Goal: Complete application form

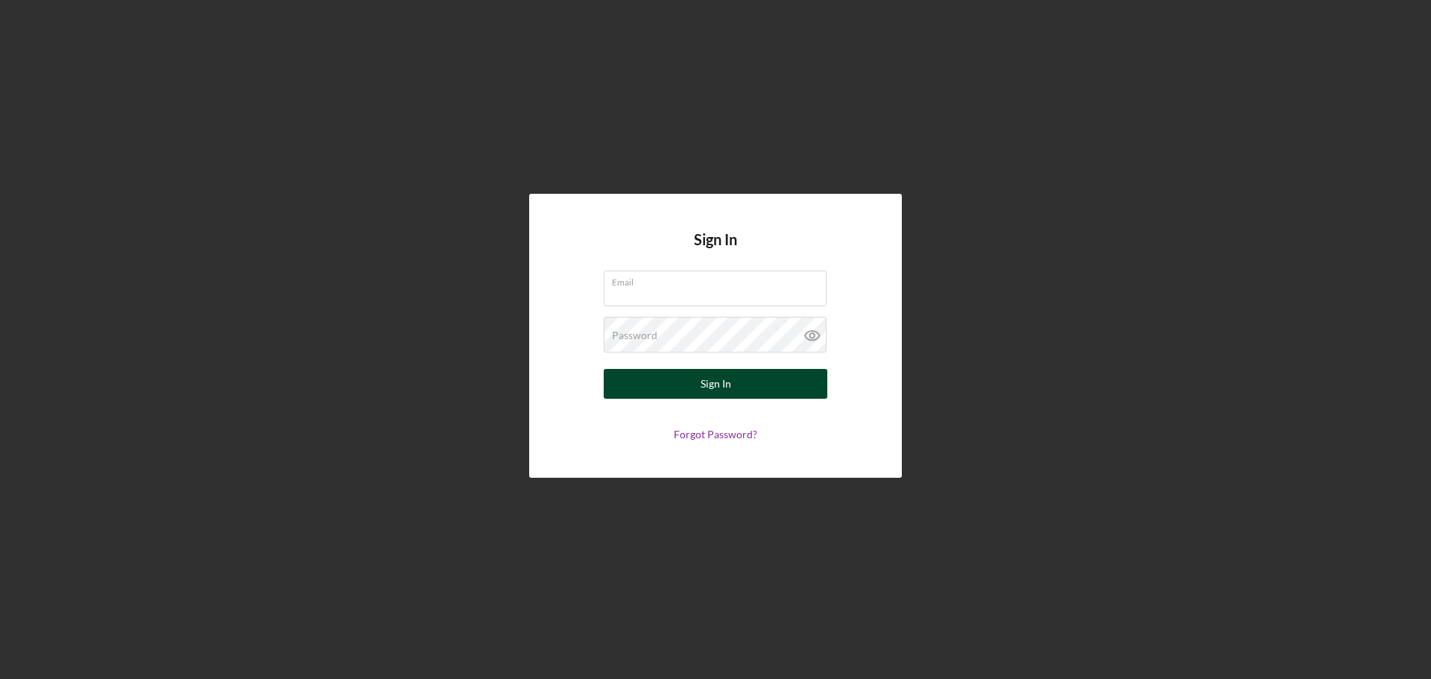
type input "[PERSON_NAME][EMAIL_ADDRESS][DOMAIN_NAME]"
click at [716, 385] on div "Sign In" at bounding box center [716, 384] width 31 height 30
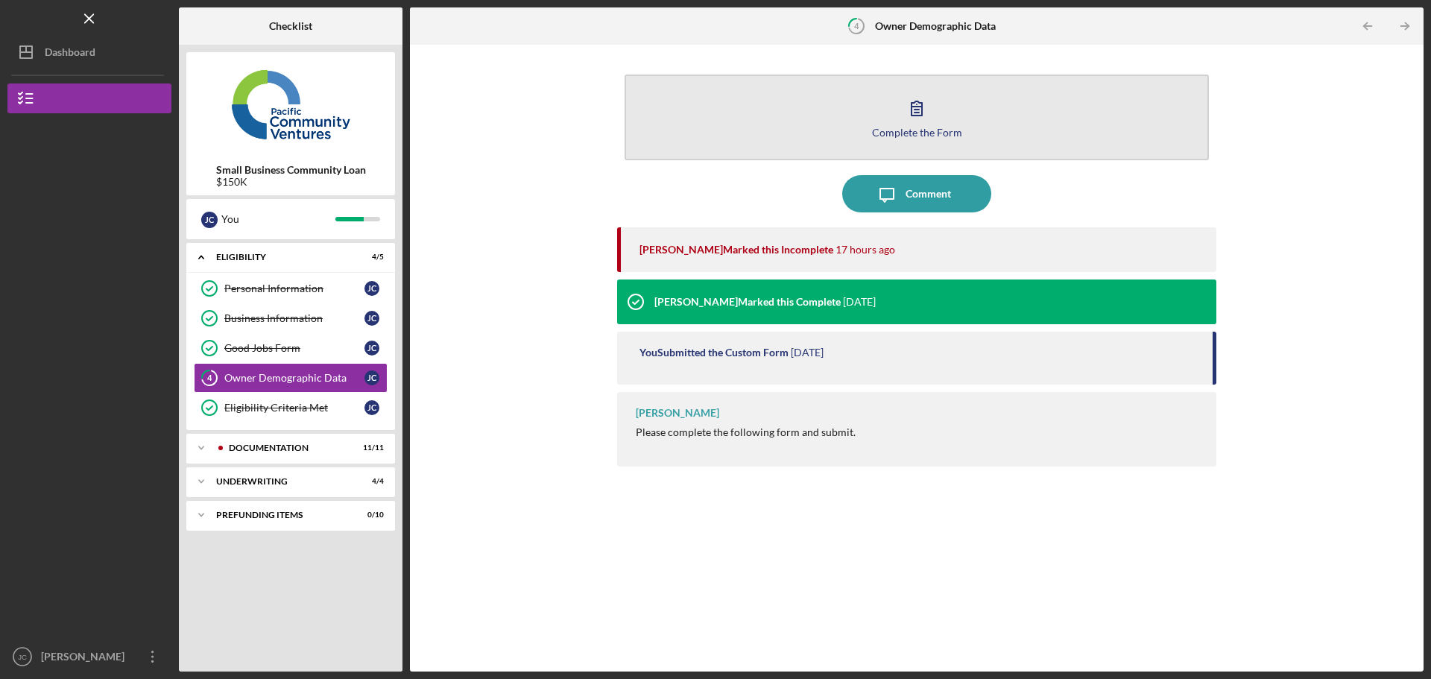
click at [917, 113] on icon "button" at bounding box center [917, 108] width 10 height 14
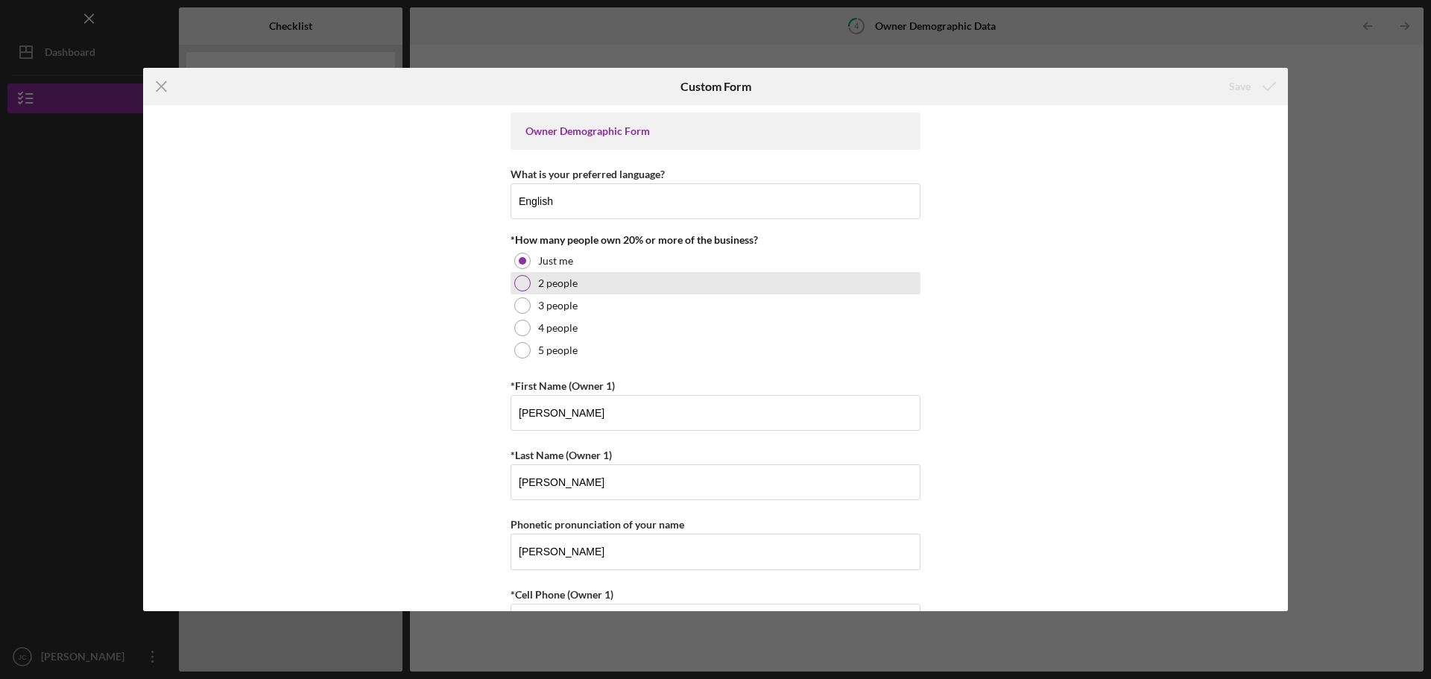
click at [523, 286] on div at bounding box center [522, 283] width 16 height 16
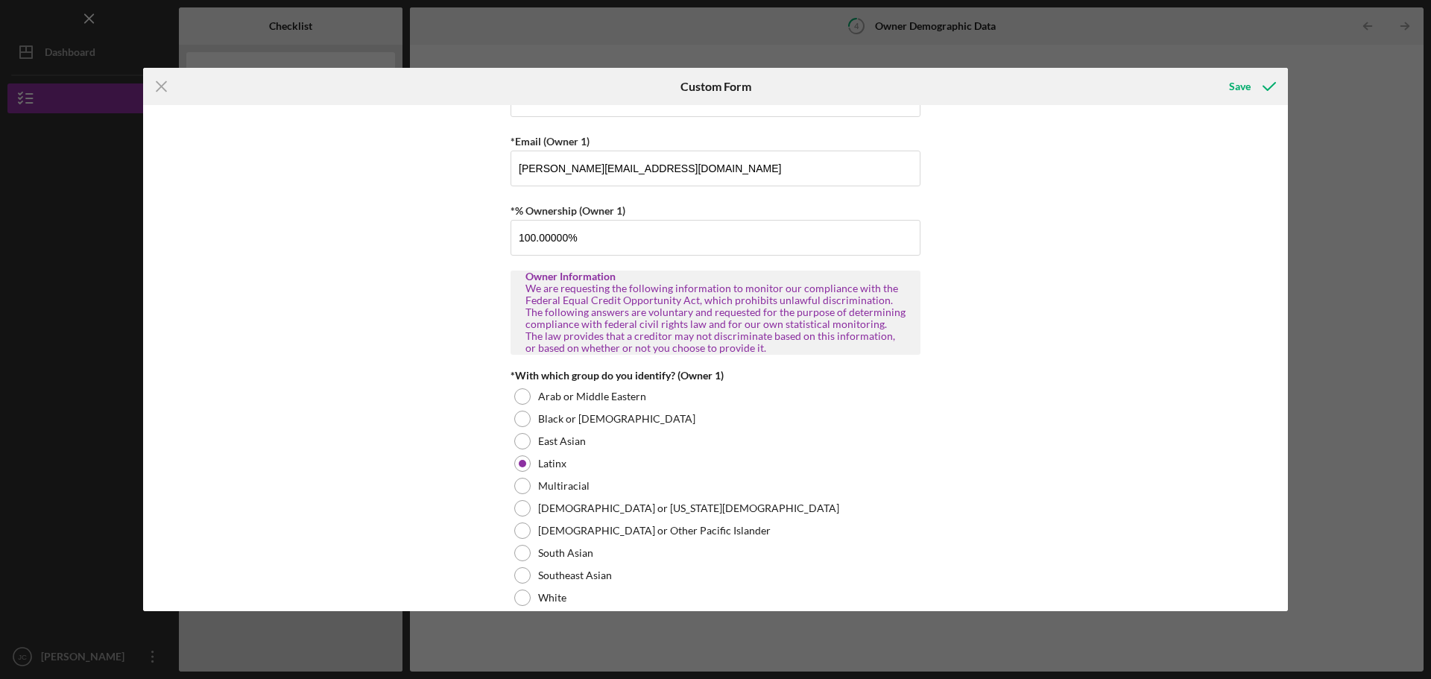
scroll to position [596, 0]
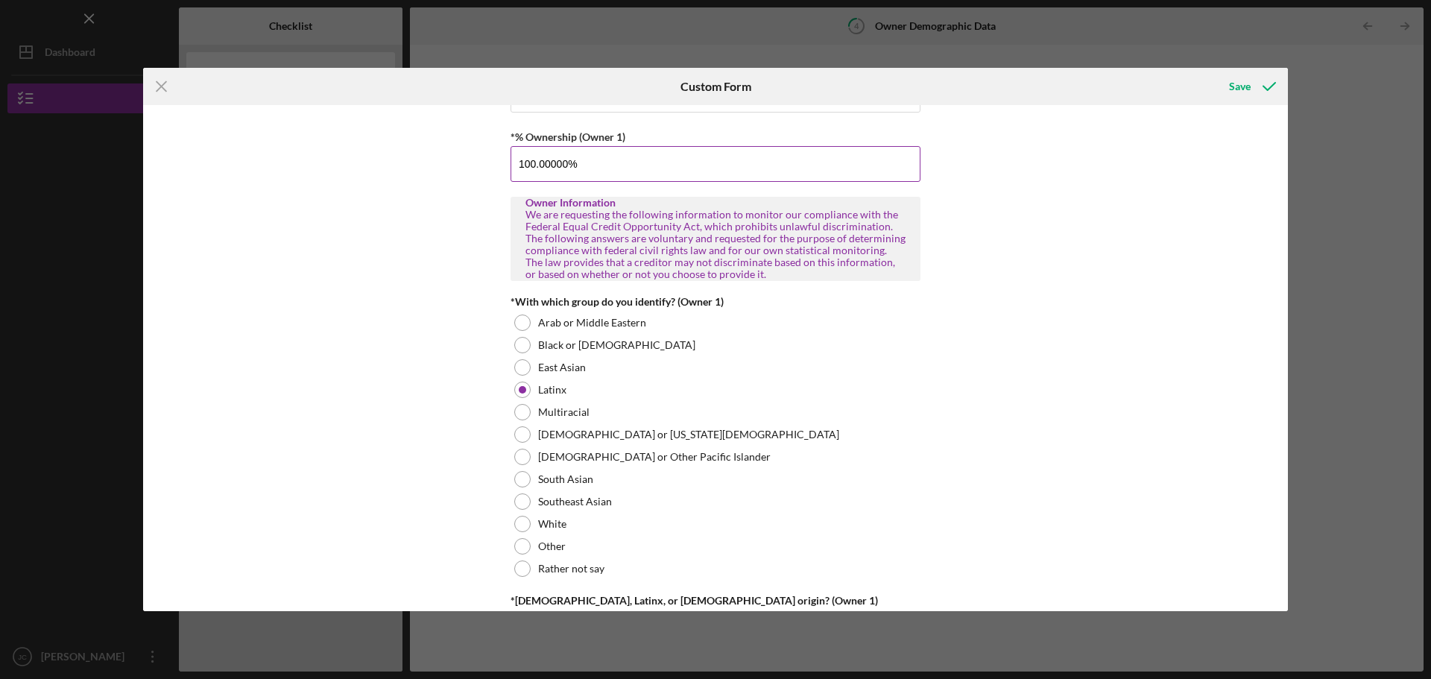
drag, startPoint x: 566, startPoint y: 165, endPoint x: 511, endPoint y: 168, distance: 55.2
click at [511, 168] on input "100.00000%" at bounding box center [716, 164] width 410 height 36
type input "80.00000%"
click at [1000, 391] on div "Owner Demographic Form What is your preferred language? English *How many peopl…" at bounding box center [715, 358] width 1145 height 506
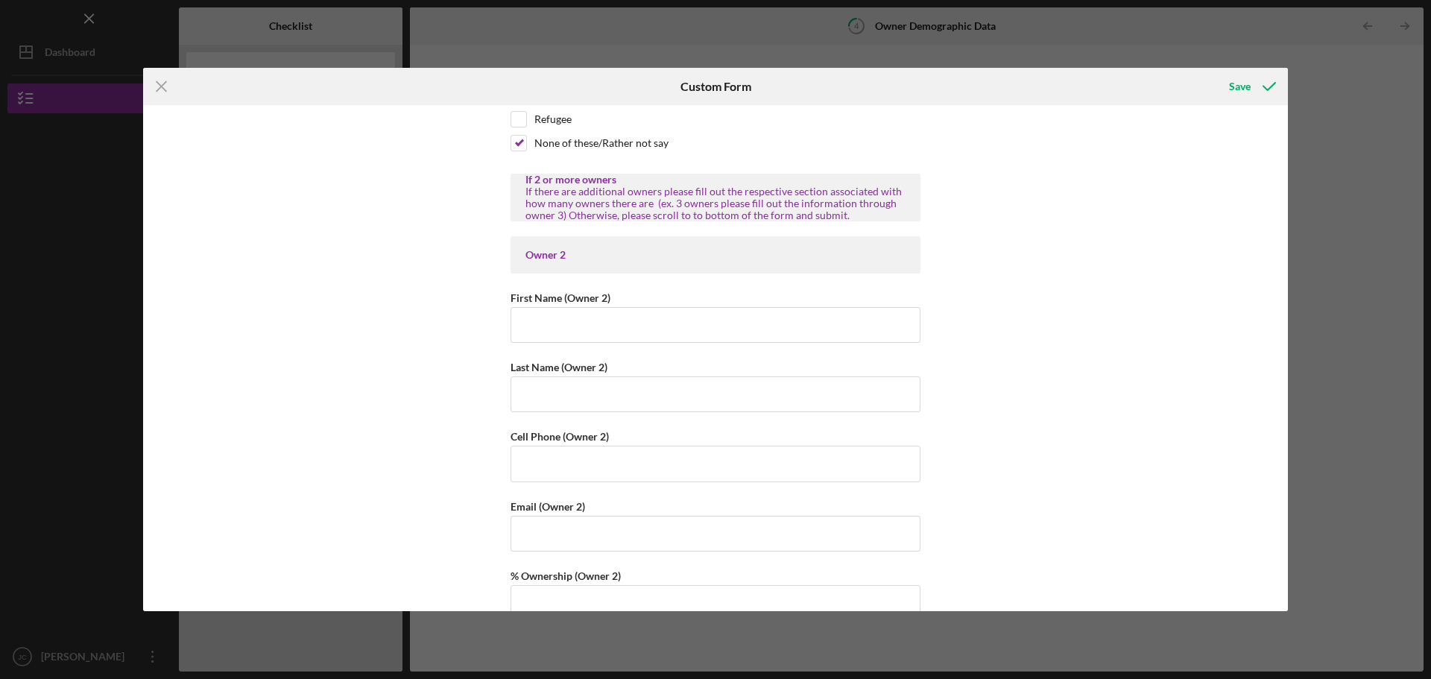
scroll to position [1491, 0]
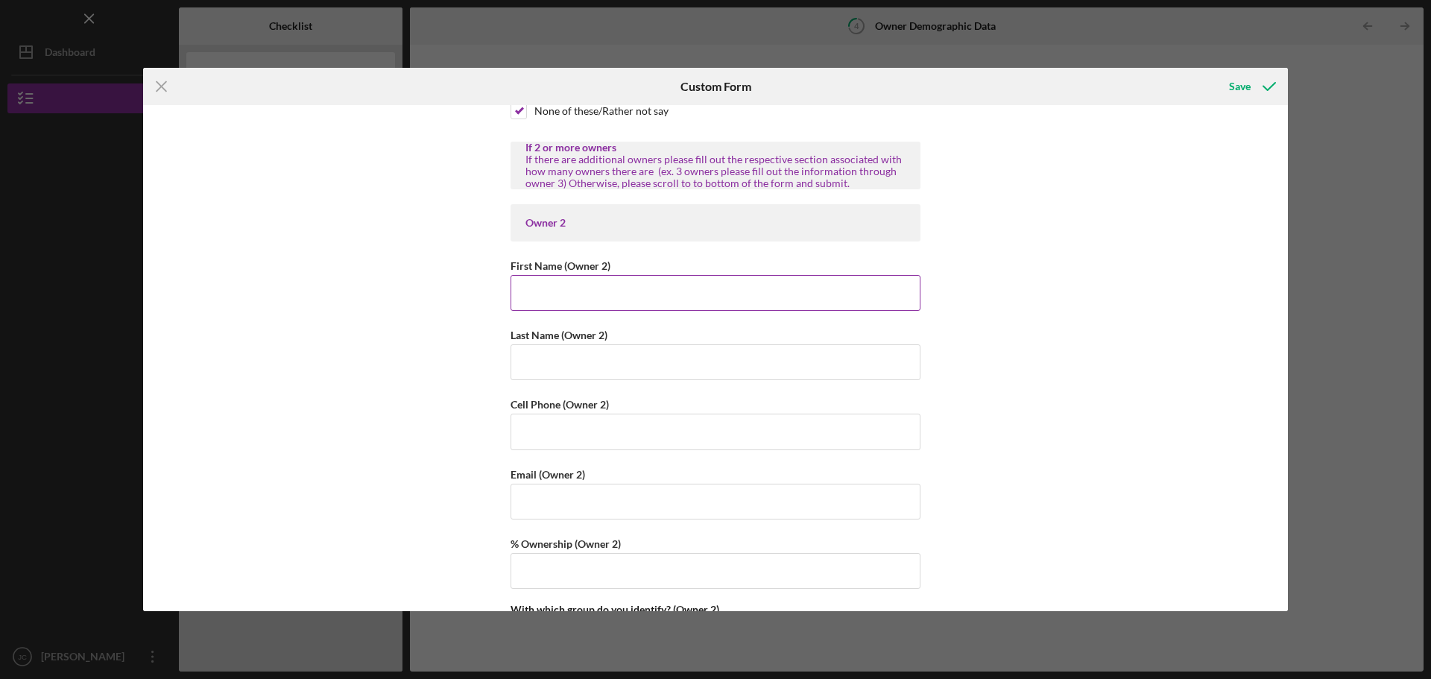
click at [566, 294] on input "First Name (Owner 2)" at bounding box center [716, 293] width 410 height 36
drag, startPoint x: 572, startPoint y: 300, endPoint x: 435, endPoint y: 309, distance: 138.2
click at [435, 309] on div "Owner Demographic Form What is your preferred language? English *How many peopl…" at bounding box center [715, 358] width 1145 height 506
type input "[PERSON_NAME]"
click at [538, 354] on input "Last Name (Owner 2)" at bounding box center [716, 362] width 410 height 36
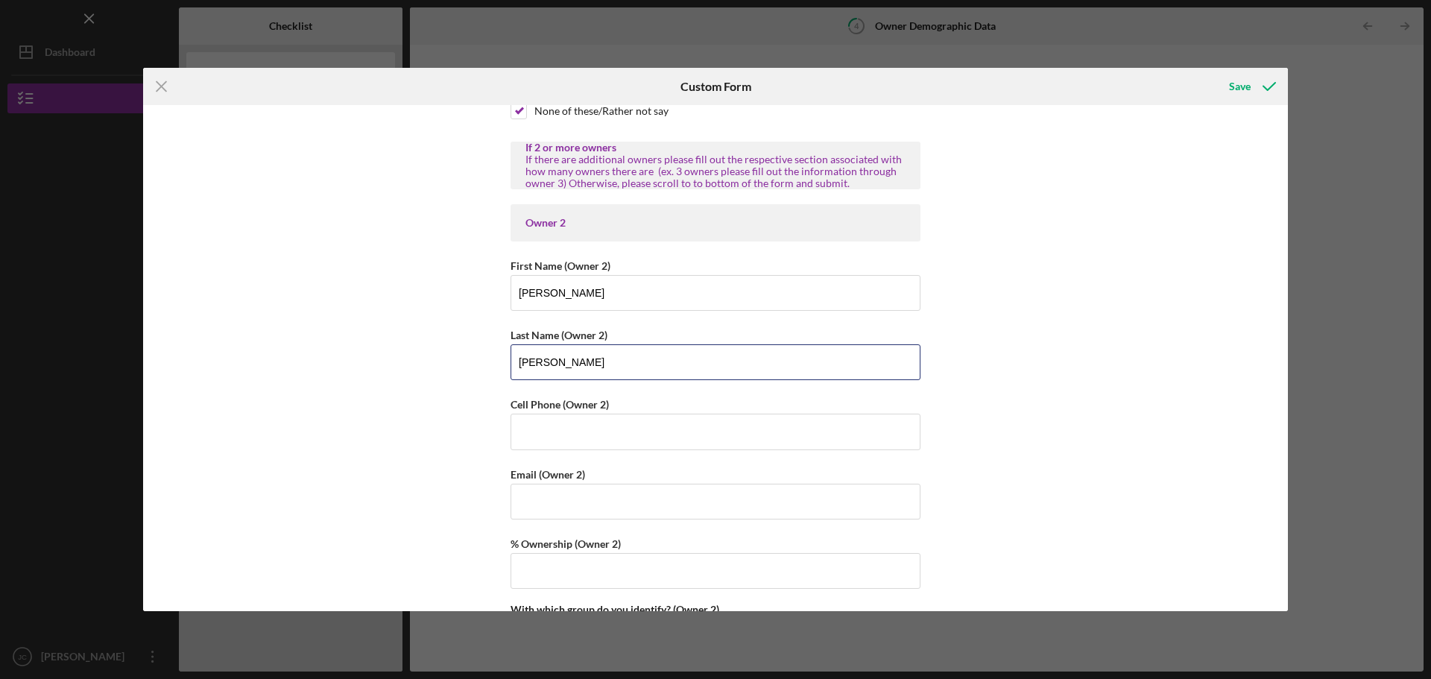
type input "[PERSON_NAME]"
click at [370, 398] on div "Owner Demographic Form What is your preferred language? English *How many peopl…" at bounding box center [715, 358] width 1145 height 506
click at [532, 438] on input "Cell Phone (Owner 2)" at bounding box center [716, 432] width 410 height 36
type input "[PHONE_NUMBER]"
click at [580, 515] on input "Email (Owner 2)" at bounding box center [716, 502] width 410 height 36
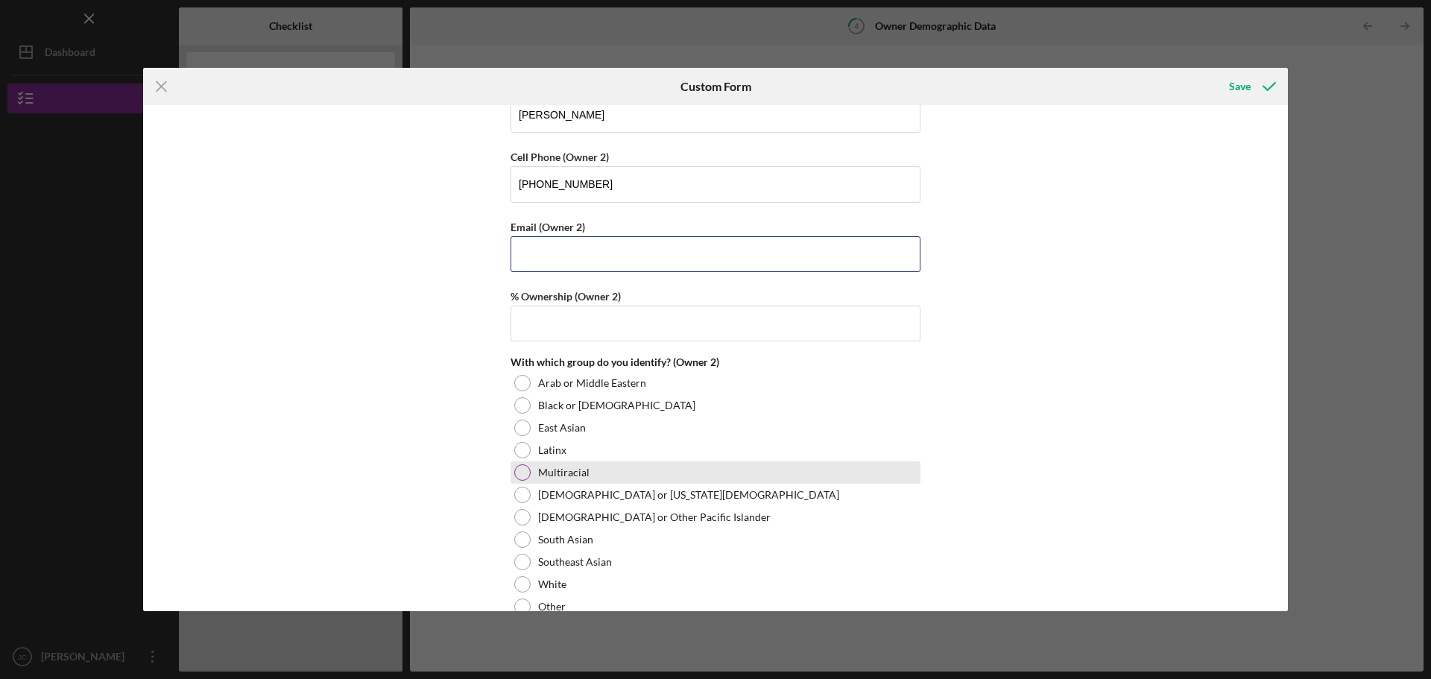
scroll to position [1789, 0]
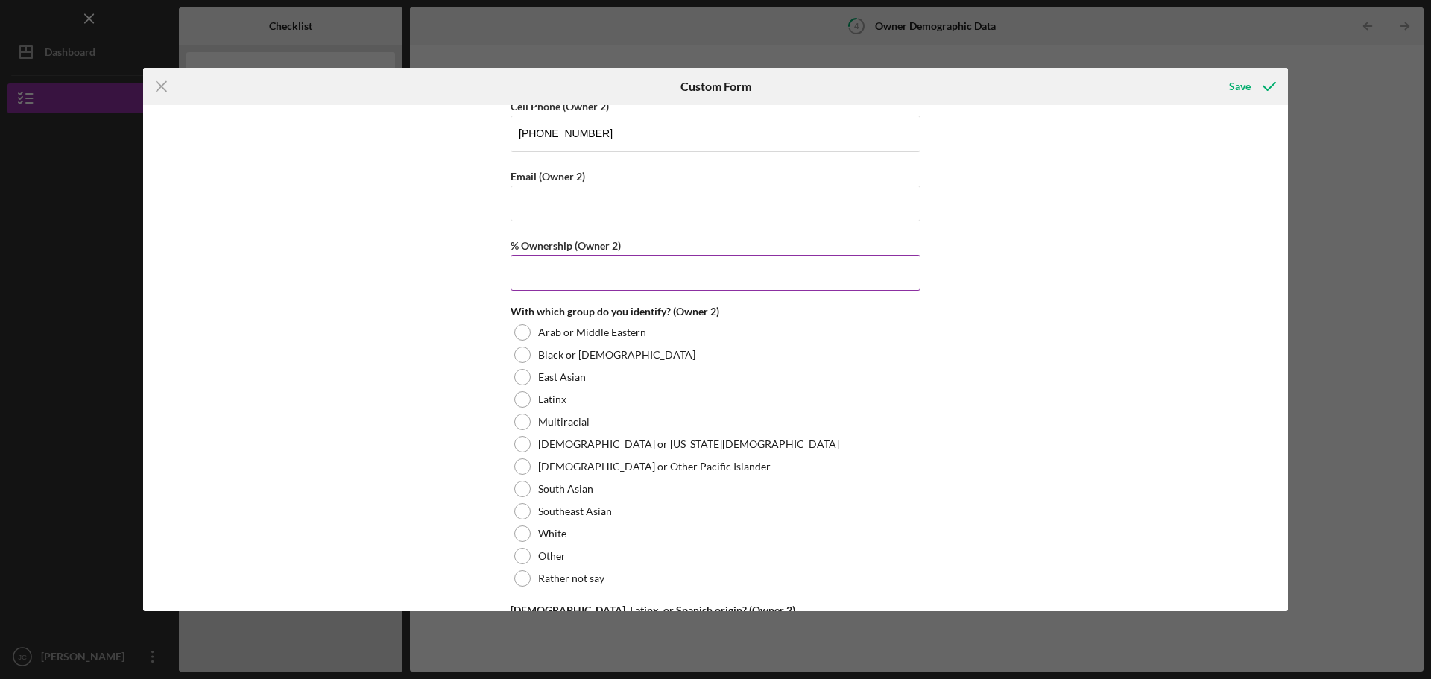
click at [523, 266] on input "% Ownership (Owner 2)" at bounding box center [716, 273] width 410 height 36
type input "20.00000%"
click at [354, 280] on div "Owner Demographic Form What is your preferred language? English *How many peopl…" at bounding box center [715, 358] width 1145 height 506
click at [522, 402] on div at bounding box center [522, 399] width 16 height 16
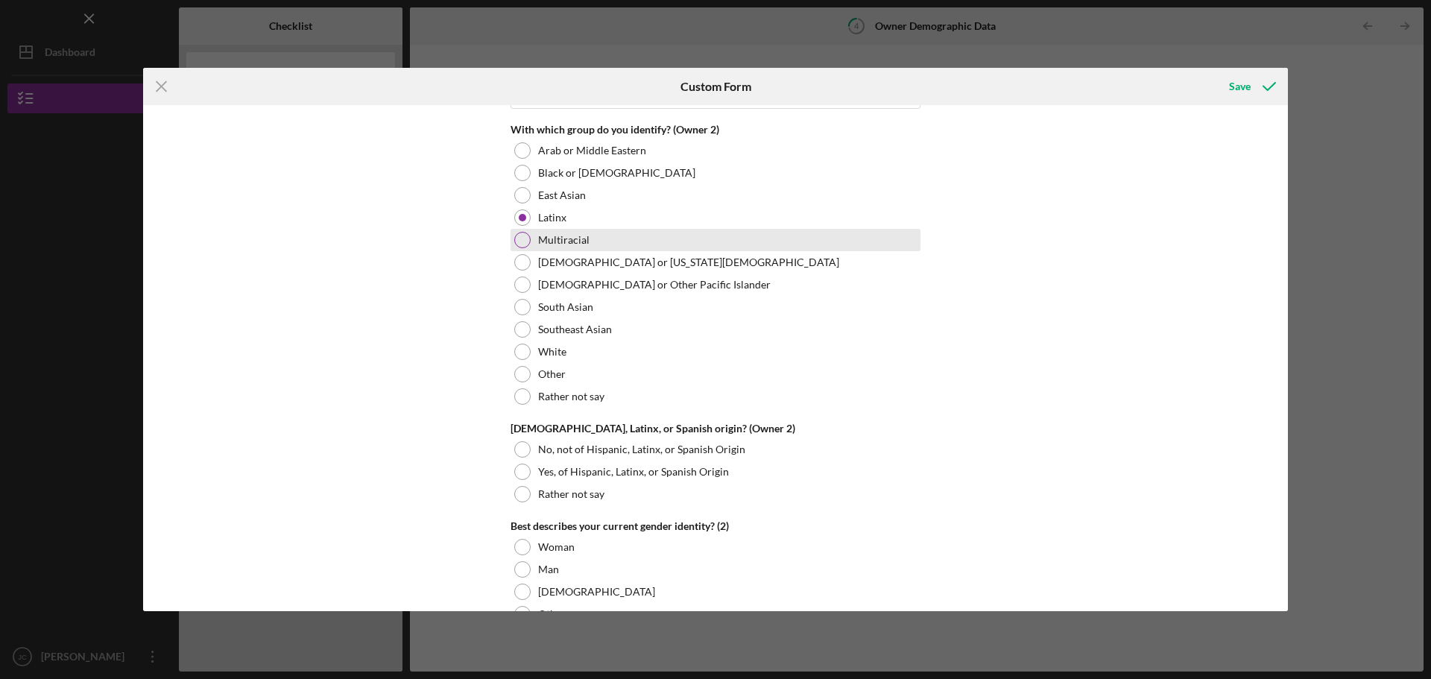
scroll to position [2087, 0]
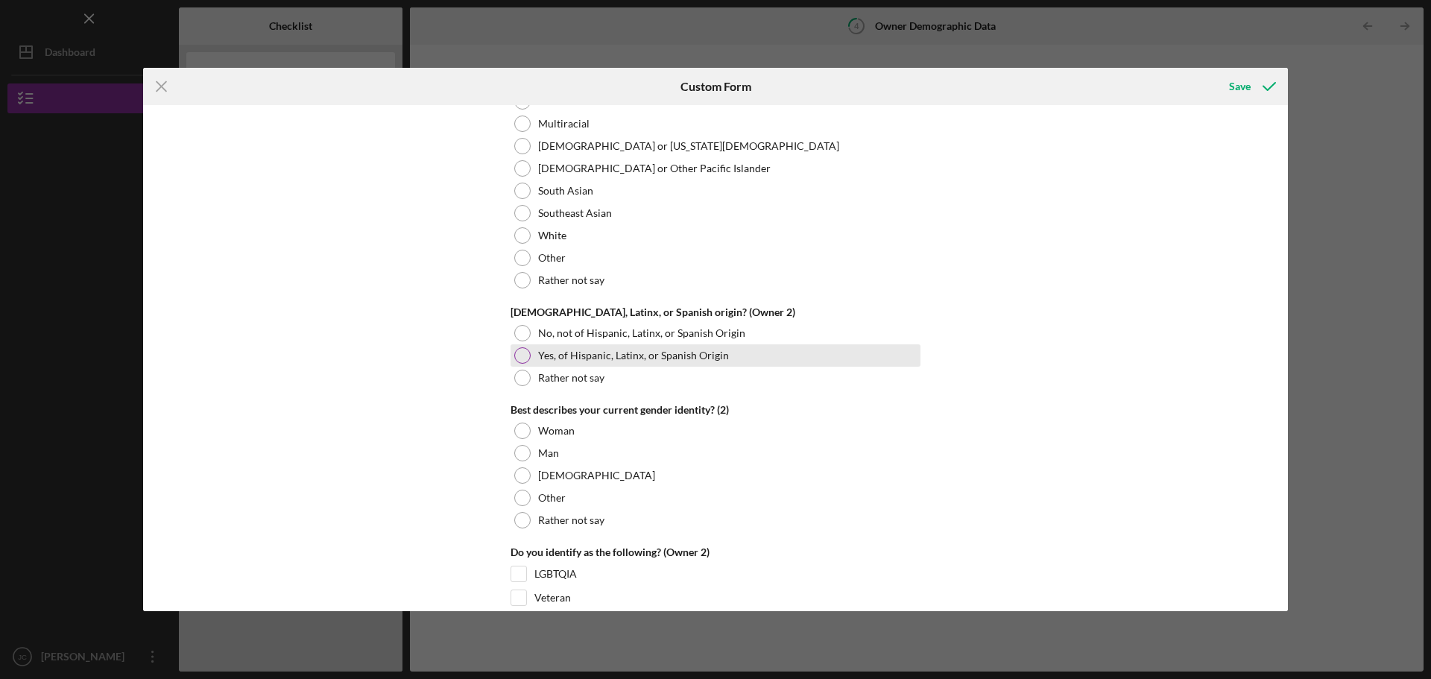
click at [520, 359] on div at bounding box center [522, 355] width 16 height 16
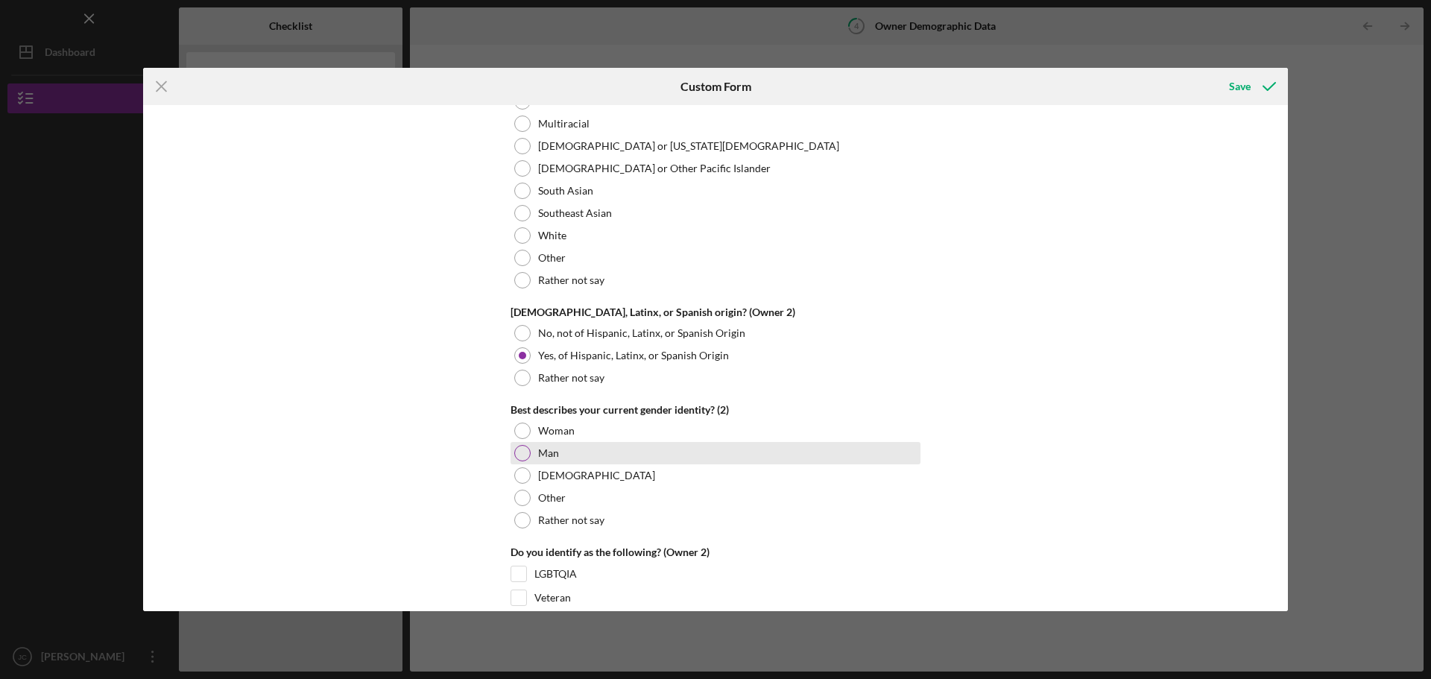
click at [515, 457] on div at bounding box center [522, 453] width 16 height 16
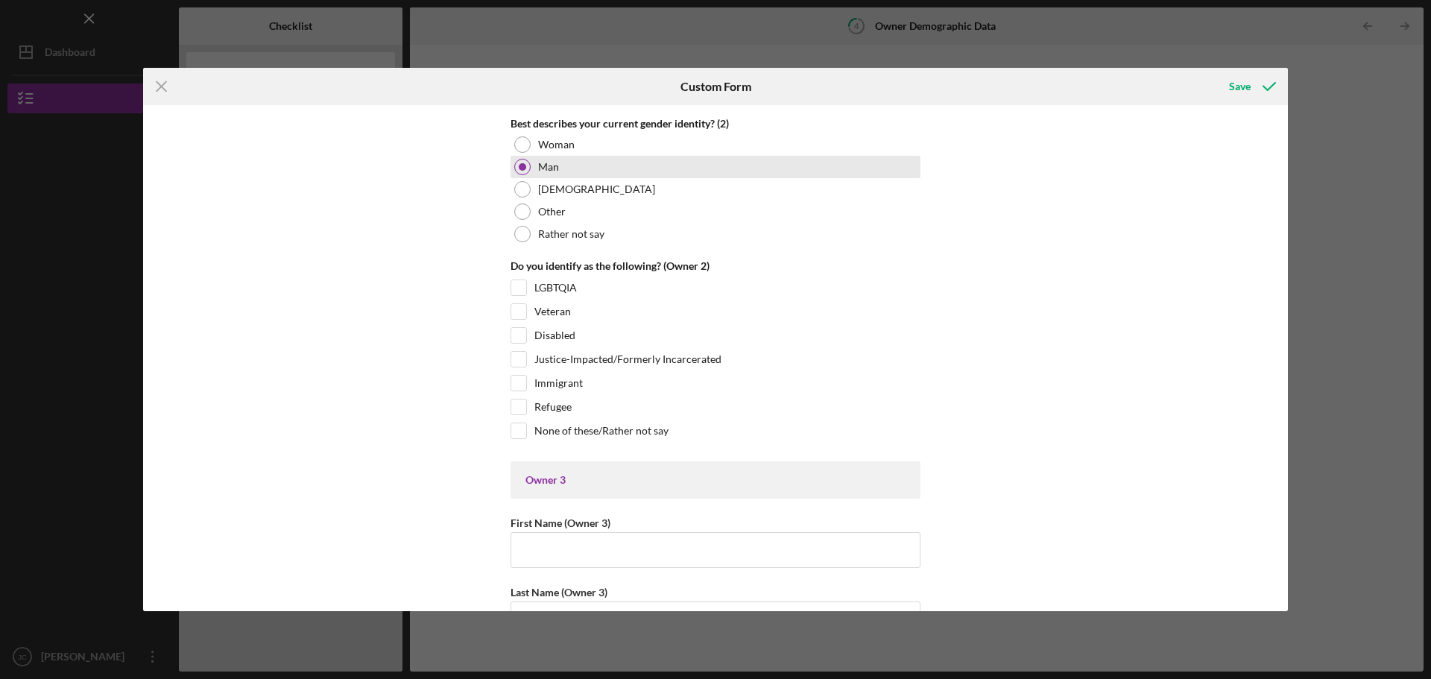
scroll to position [2385, 0]
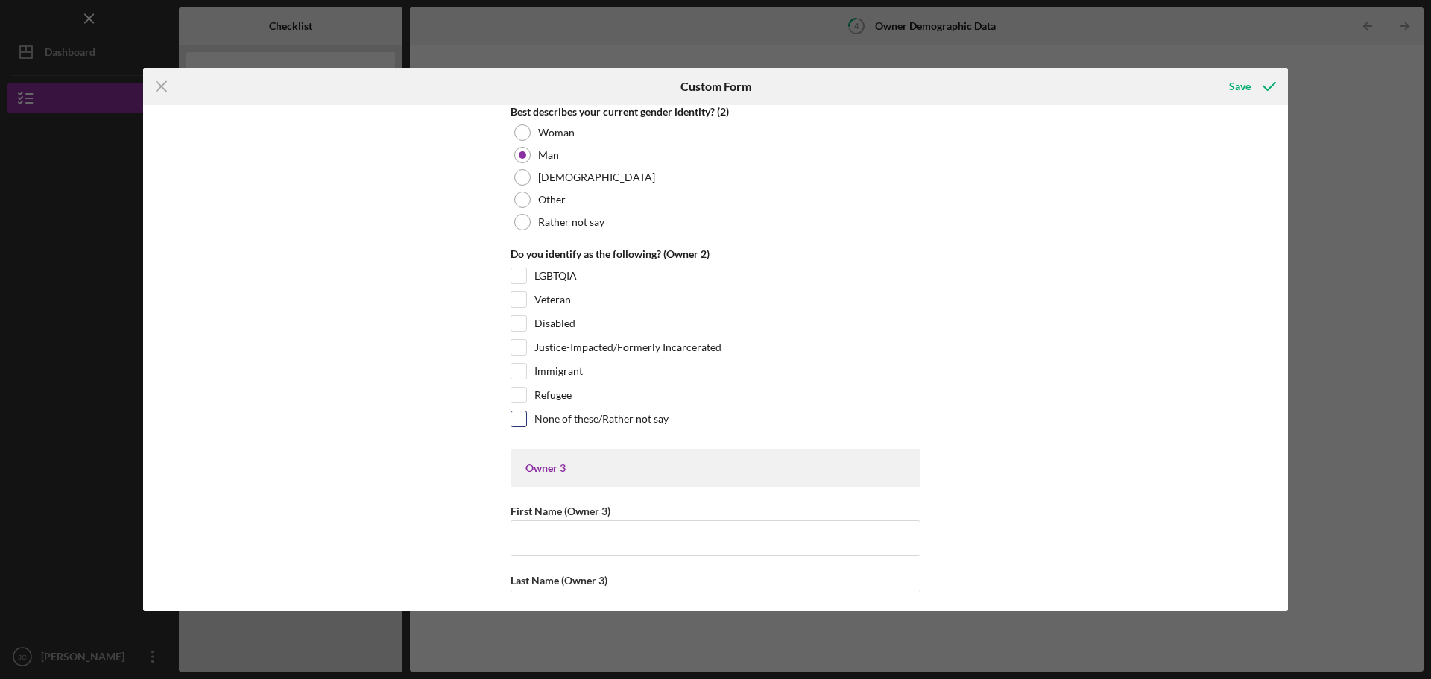
click at [514, 418] on input "None of these/Rather not say" at bounding box center [518, 418] width 15 height 15
checkbox input "true"
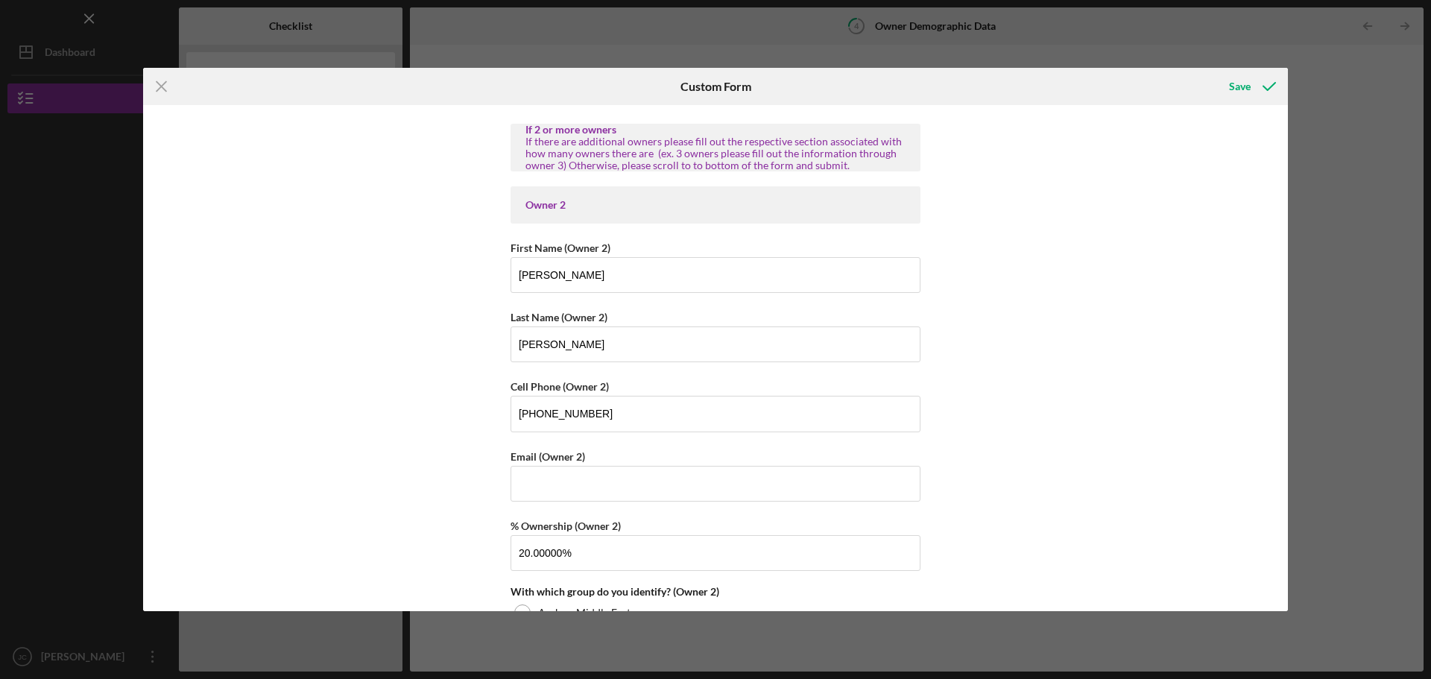
scroll to position [1476, 0]
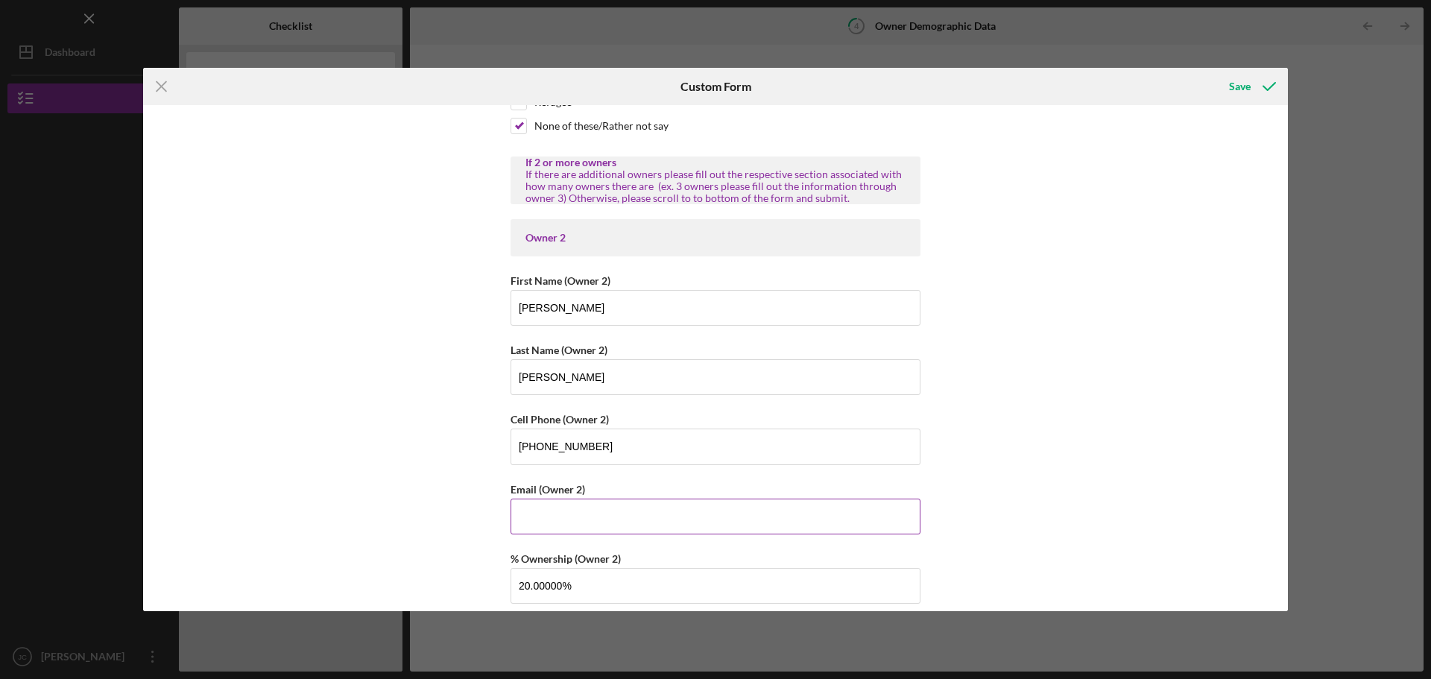
click at [555, 517] on input "Email (Owner 2)" at bounding box center [716, 517] width 410 height 36
type input "[EMAIL_ADDRESS][DOMAIN_NAME]"
click at [1081, 464] on div "Owner Demographic Form What is your preferred language? English *How many peopl…" at bounding box center [715, 358] width 1145 height 506
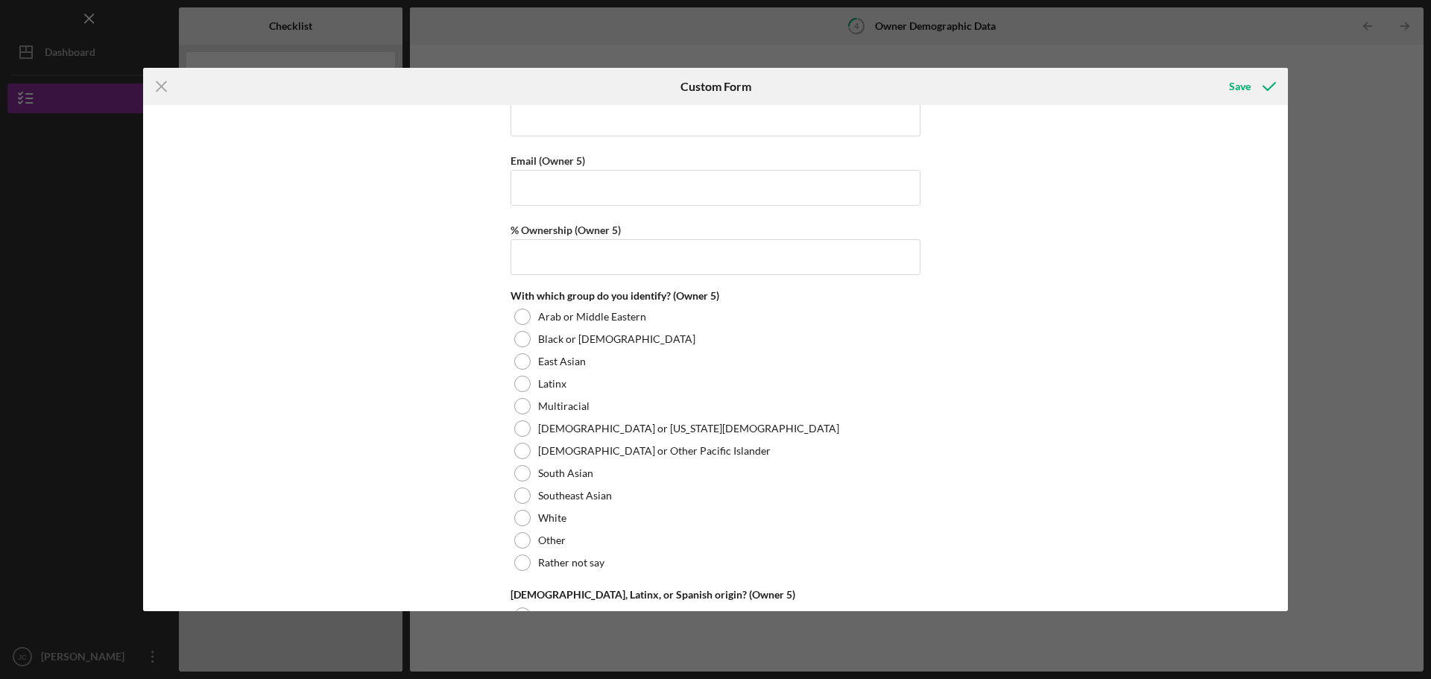
scroll to position [5277, 0]
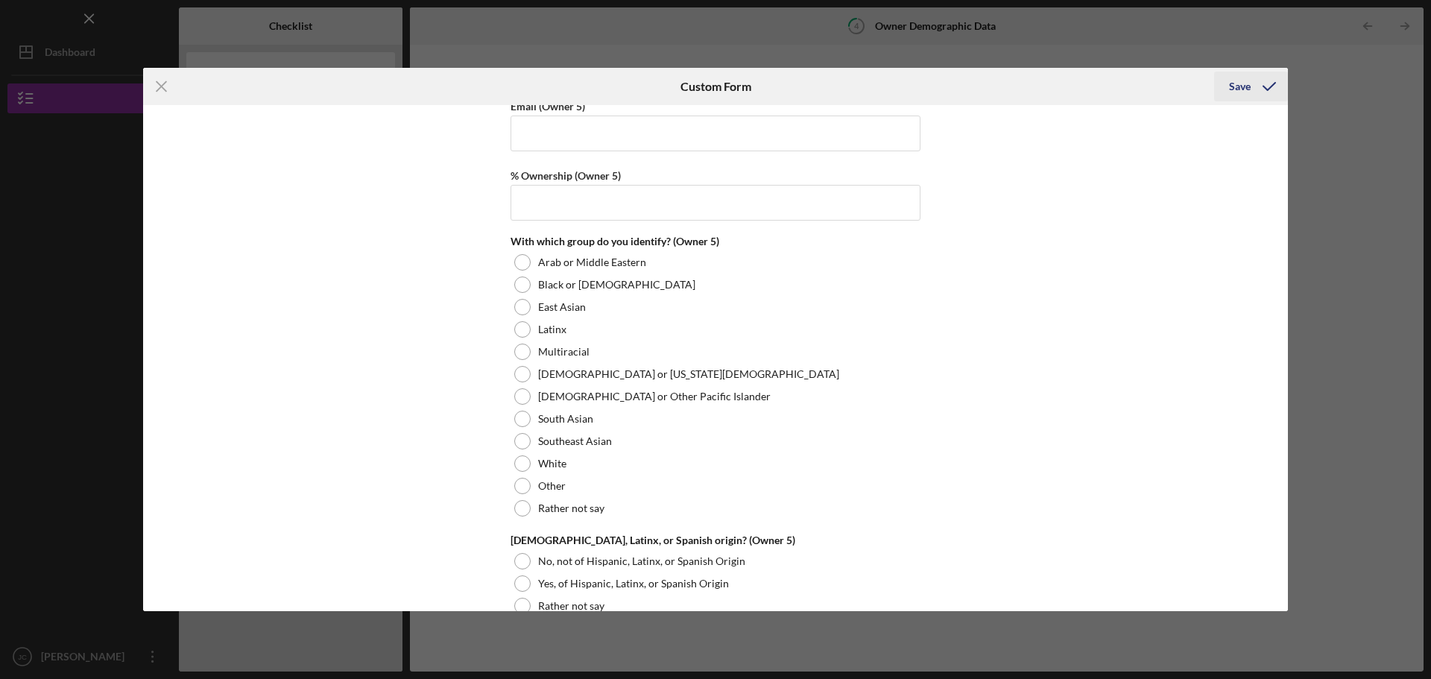
click at [1240, 83] on div "Save" at bounding box center [1240, 87] width 22 height 30
